Goal: Task Accomplishment & Management: Complete application form

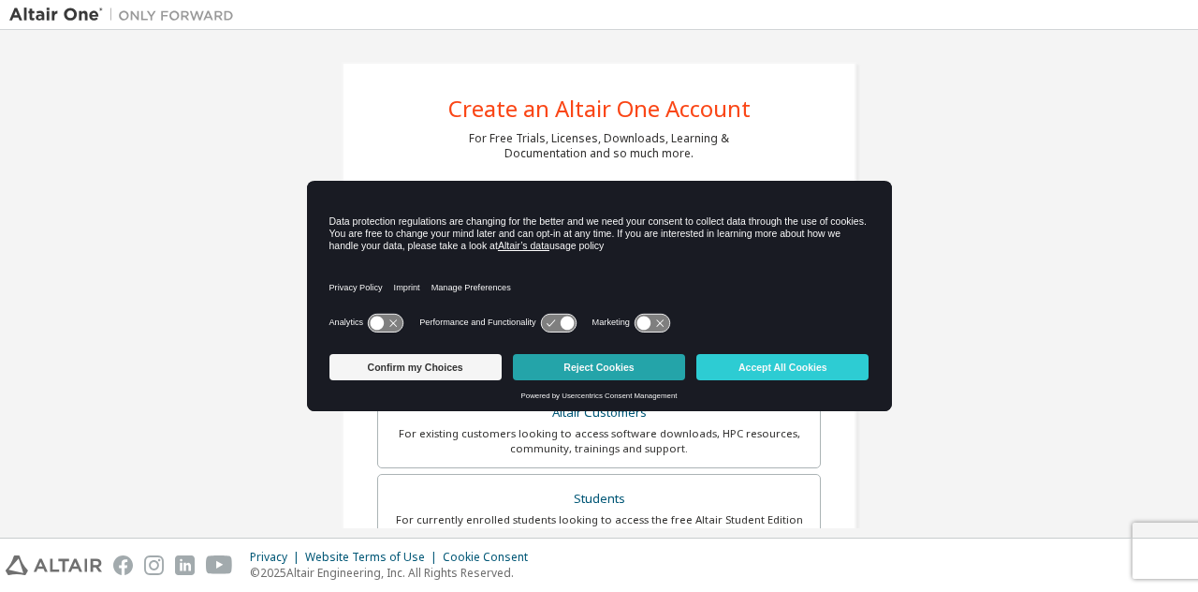
click at [615, 370] on button "Reject Cookies" at bounding box center [599, 367] width 172 height 26
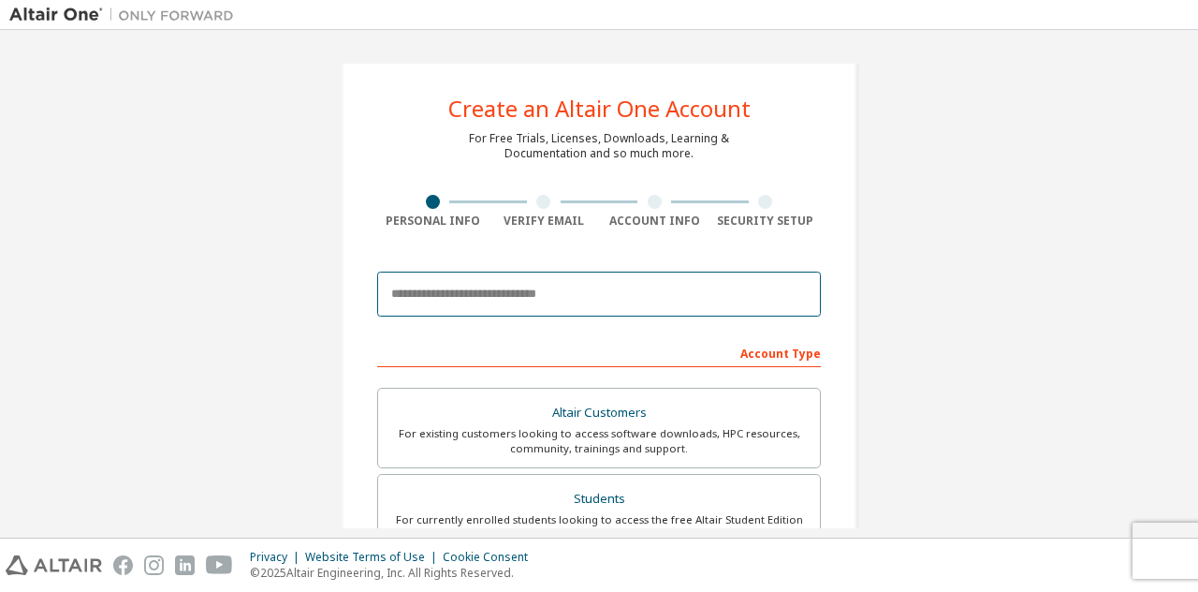
click at [515, 309] on input "email" at bounding box center [599, 294] width 444 height 45
type input "**********"
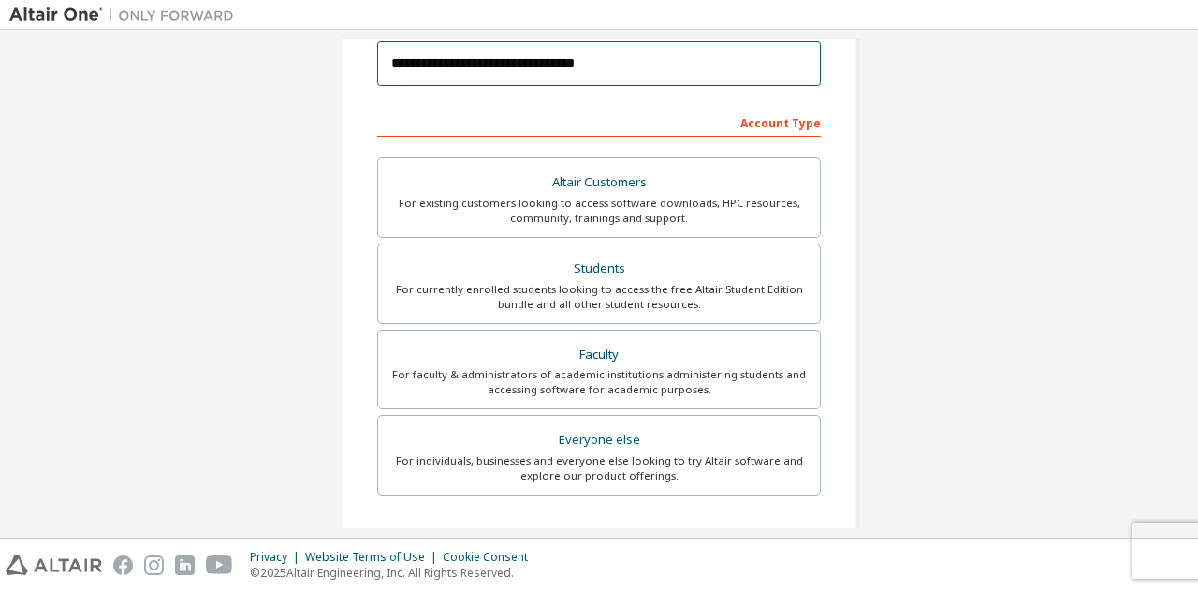
scroll to position [234, 0]
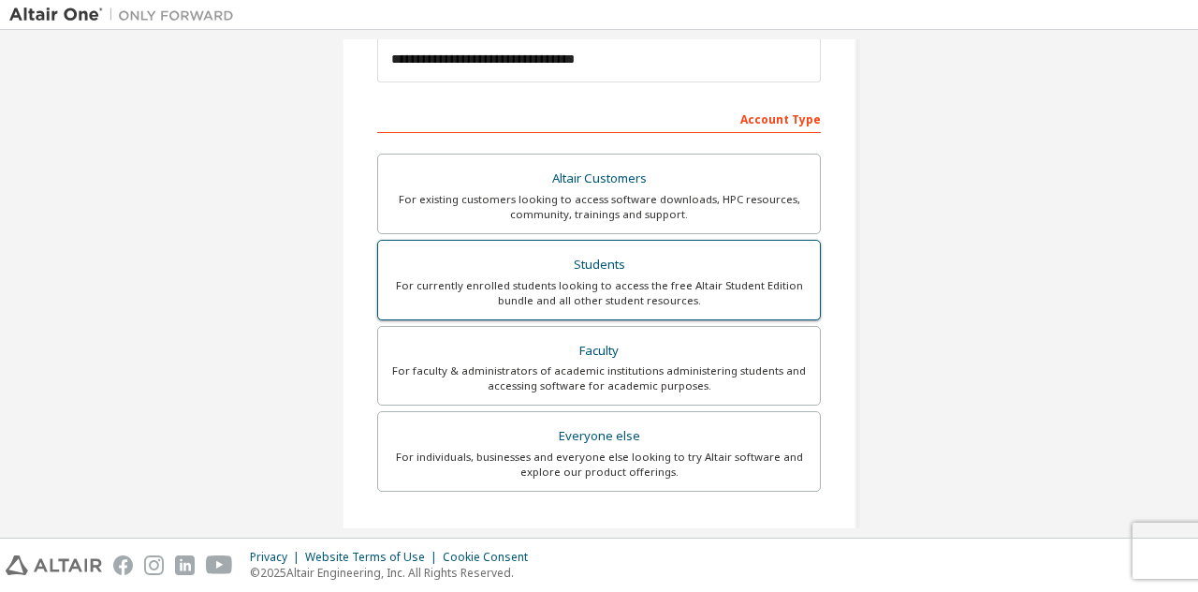
click at [628, 289] on div "For currently enrolled students looking to access the free Altair Student Editi…" at bounding box center [598, 293] width 419 height 30
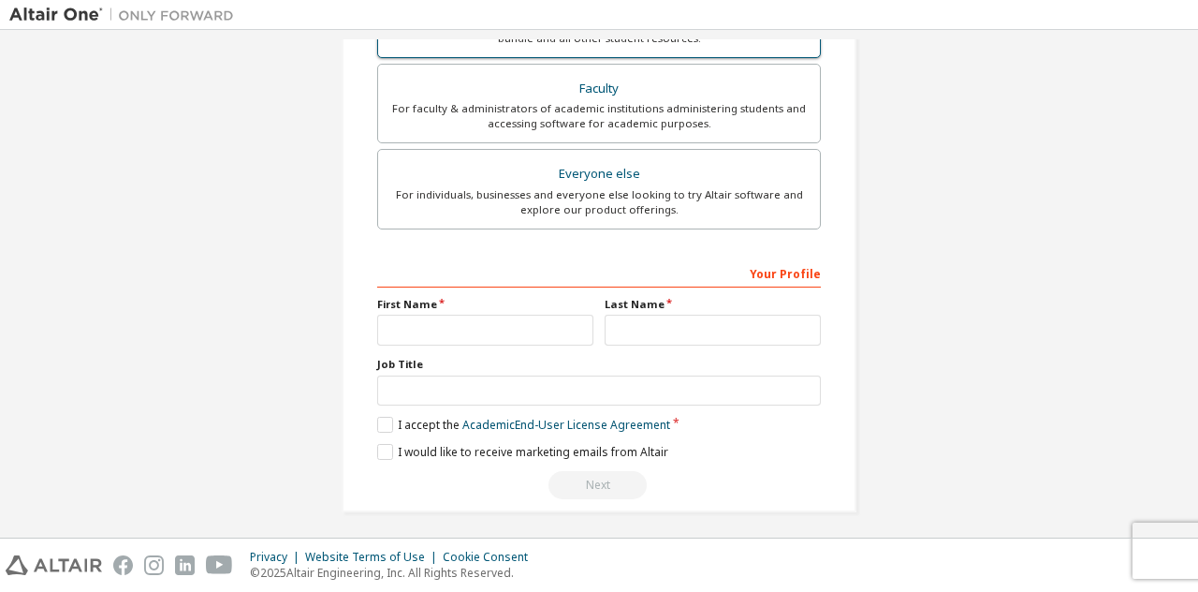
scroll to position [498, 0]
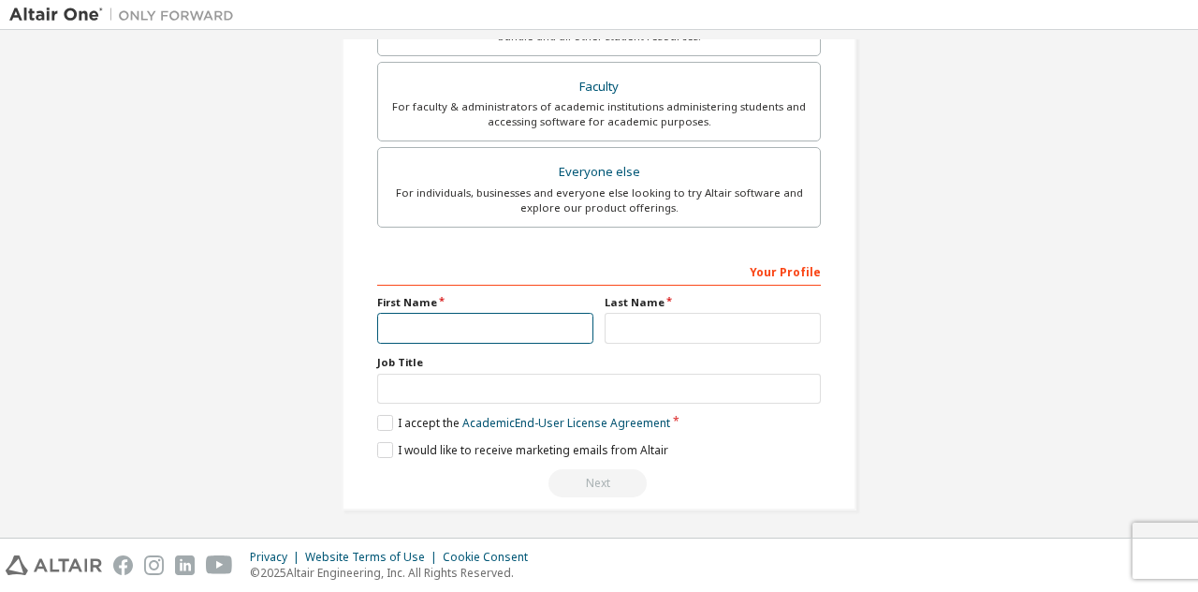
click at [528, 325] on input "text" at bounding box center [485, 328] width 216 height 31
type input "*********"
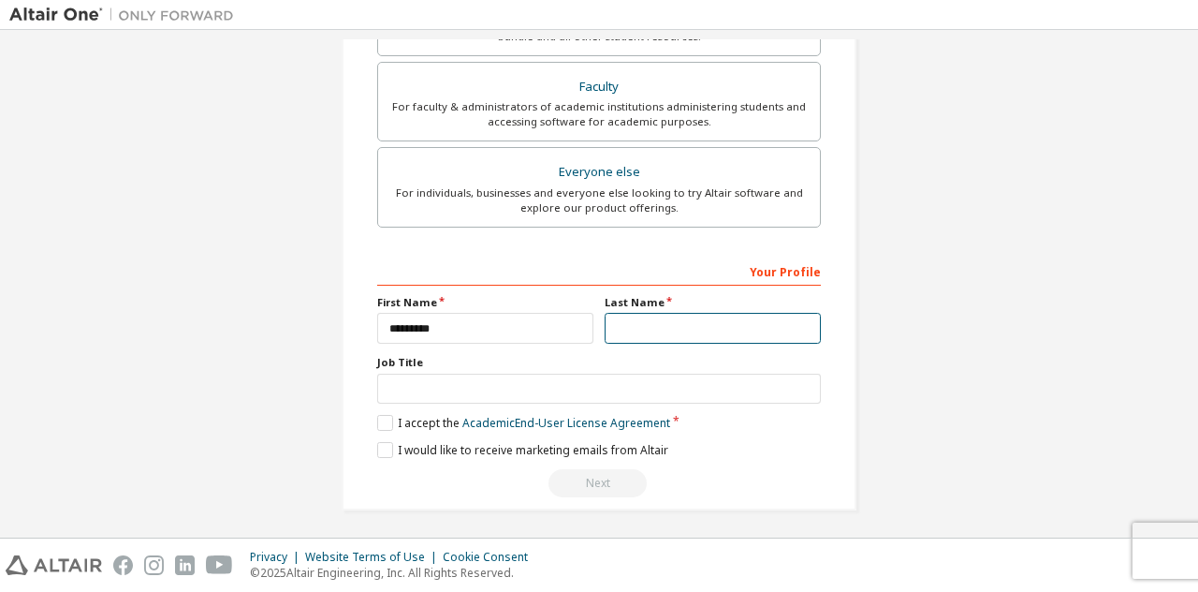
click at [631, 321] on input "text" at bounding box center [713, 328] width 216 height 31
type input "*"
type input "*******"
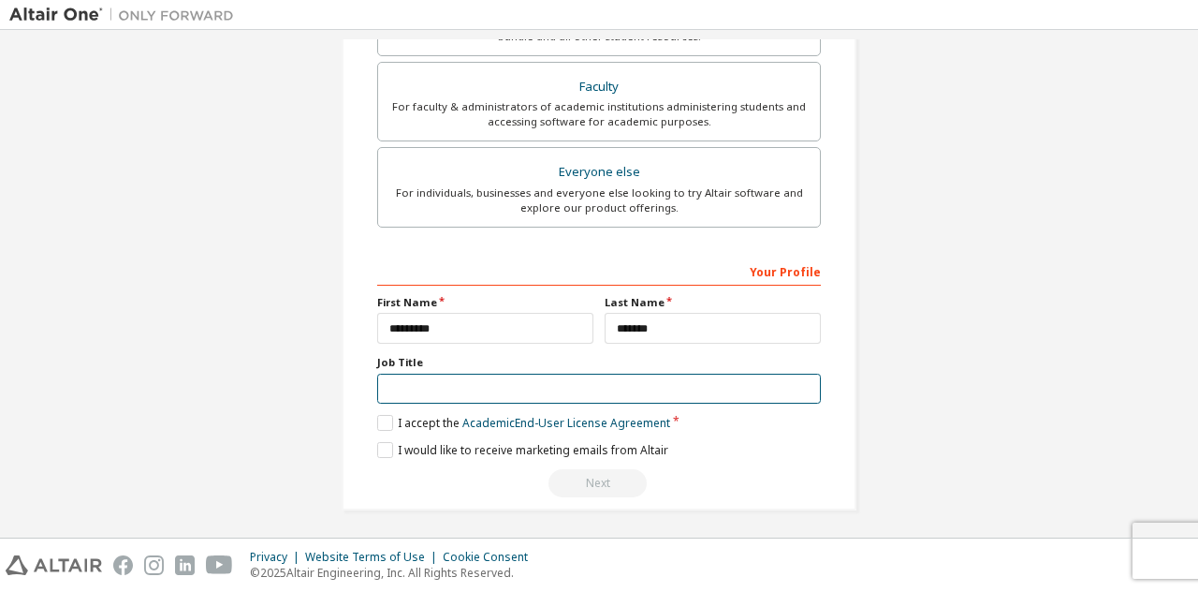
click at [571, 387] on input "text" at bounding box center [599, 389] width 444 height 31
type input "*"
type input "*******"
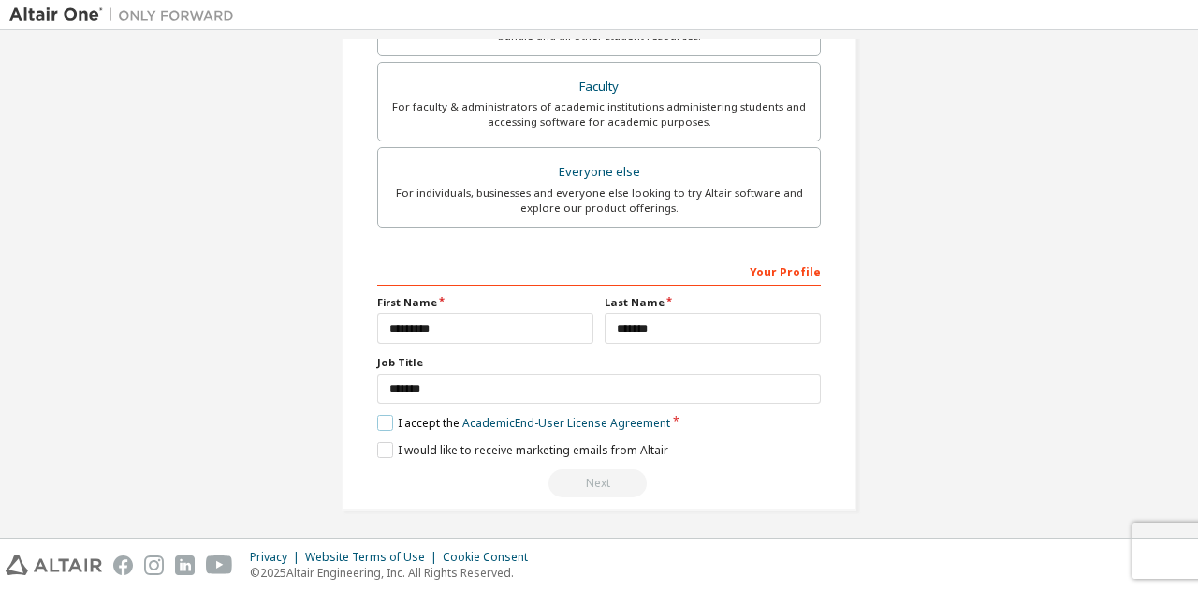
click at [382, 424] on label "I accept the Academic End-User License Agreement" at bounding box center [523, 423] width 293 height 16
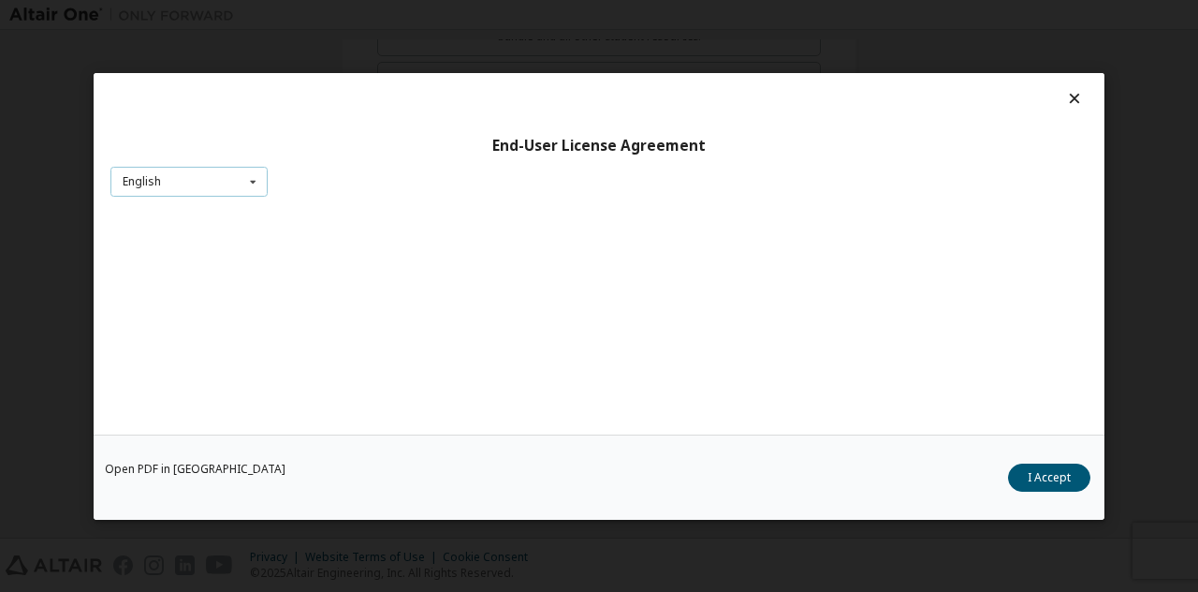
click at [178, 193] on div "English English" at bounding box center [188, 181] width 157 height 31
click at [180, 194] on div "English English" at bounding box center [188, 181] width 157 height 31
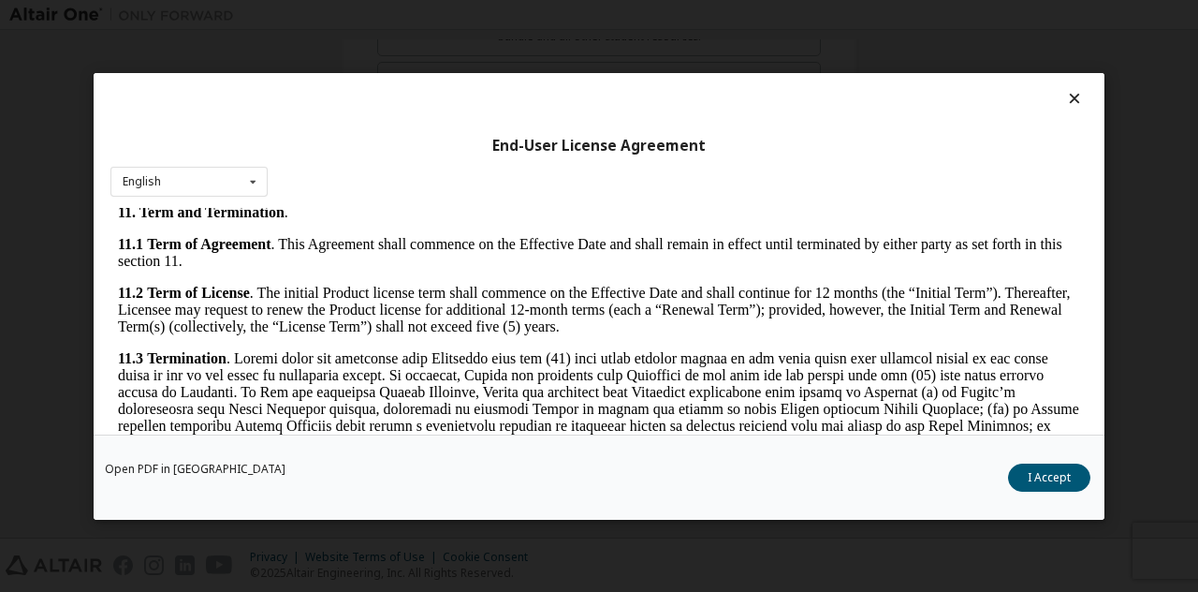
scroll to position [2786, 0]
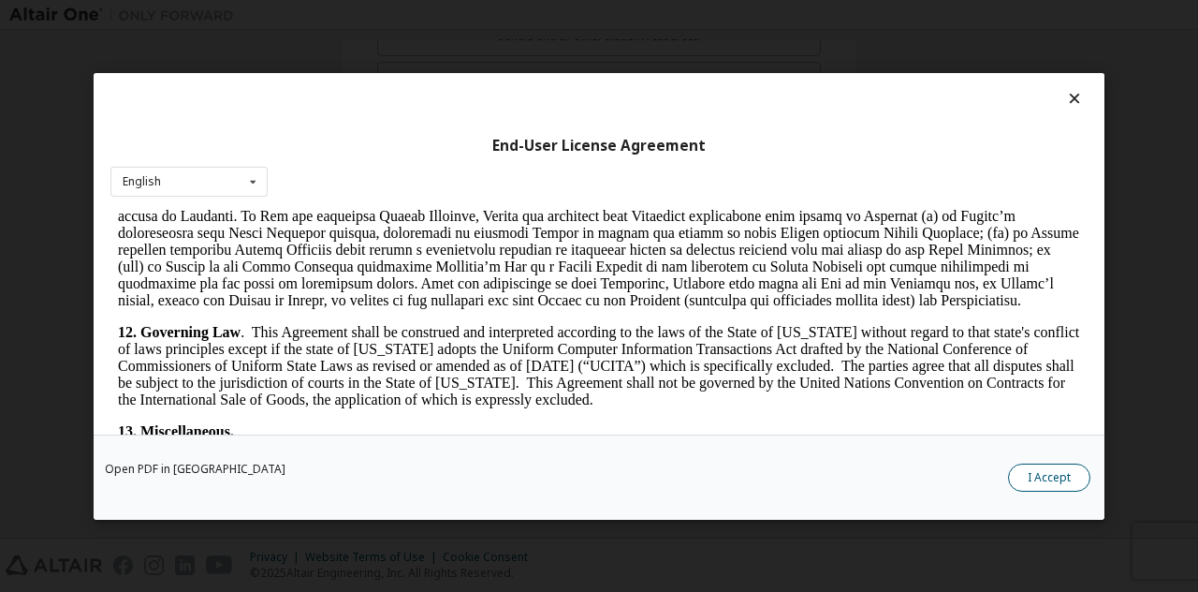
click at [1067, 482] on button "I Accept" at bounding box center [1049, 477] width 82 height 28
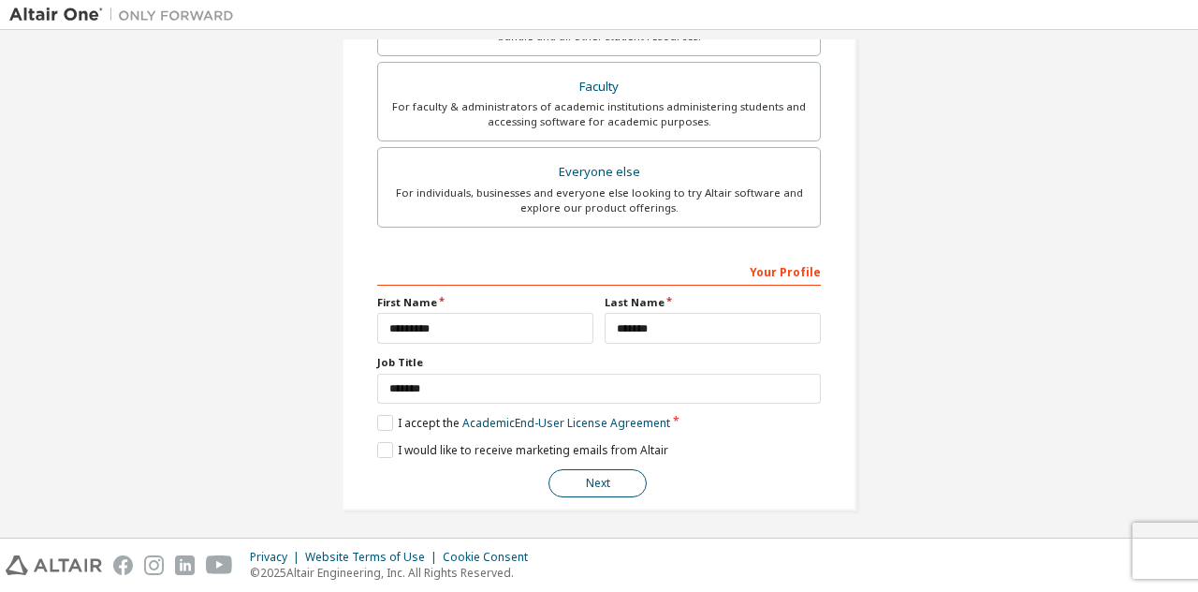
click at [622, 487] on button "Next" at bounding box center [598, 483] width 98 height 28
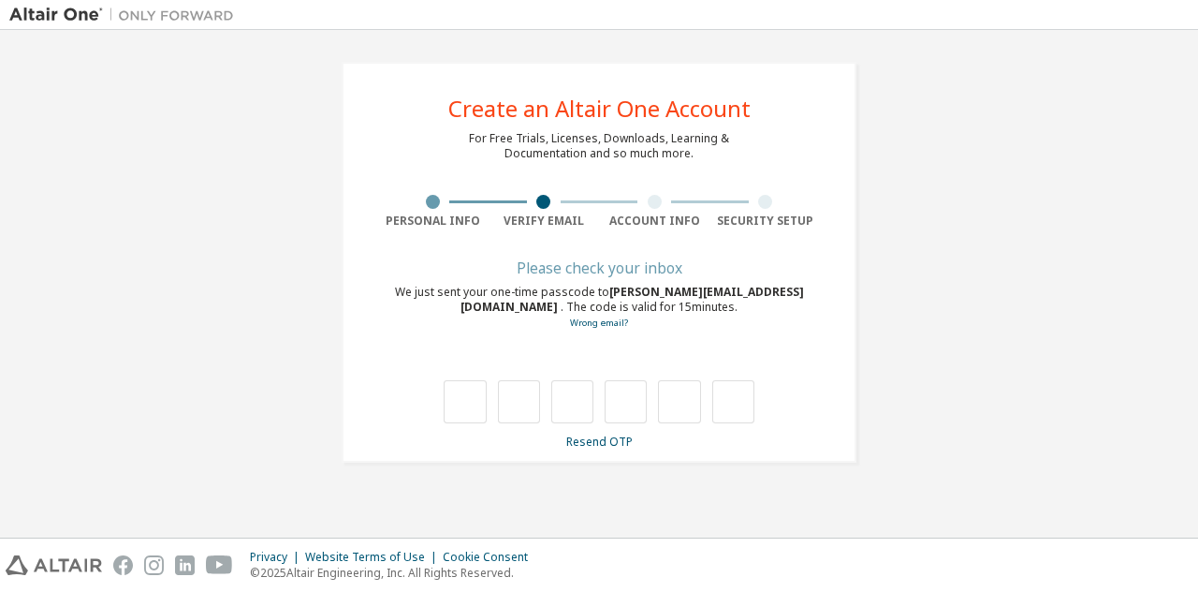
scroll to position [0, 0]
type input "*"
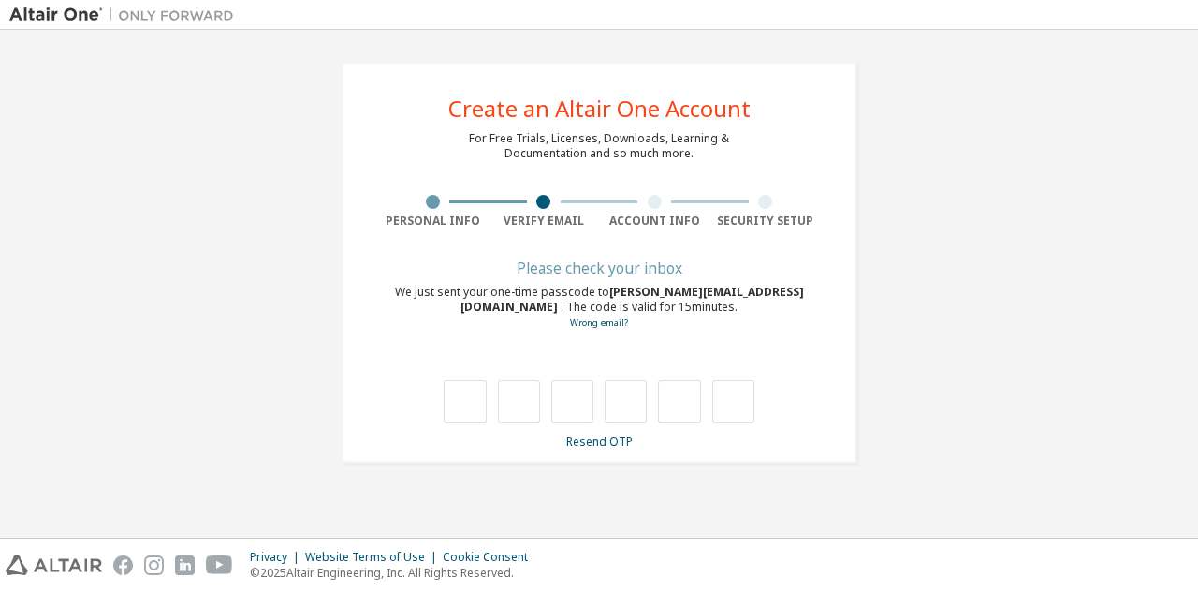
type input "*"
